Goal: Download file/media

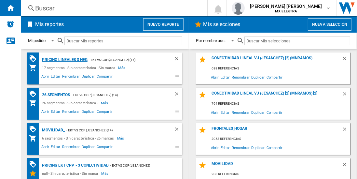
click at [64, 59] on div "Pricing lineales 3 neg" at bounding box center [63, 60] width 47 height 8
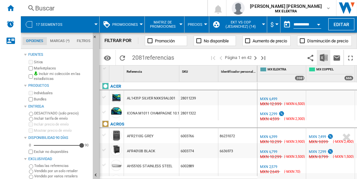
click at [324, 57] on img "Descargar en Excel" at bounding box center [324, 58] width 8 height 8
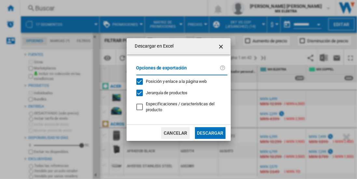
click at [210, 132] on button "Descargar" at bounding box center [210, 133] width 30 height 12
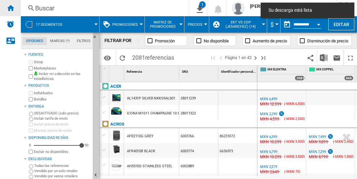
click at [10, 8] on ng-md-icon "Inicio" at bounding box center [11, 8] width 8 height 8
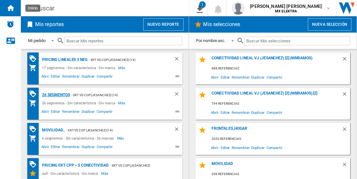
click at [56, 94] on div "26 segmentos" at bounding box center [55, 95] width 30 height 8
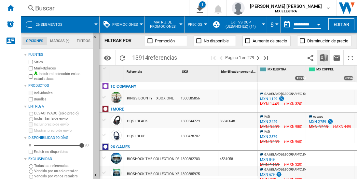
click at [324, 57] on img "Descargar en Excel" at bounding box center [324, 58] width 8 height 8
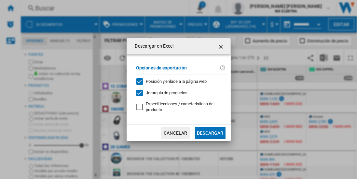
click at [210, 132] on button "Descargar" at bounding box center [210, 133] width 30 height 12
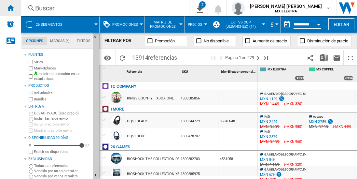
click at [10, 8] on ng-md-icon "Inicio" at bounding box center [11, 8] width 8 height 8
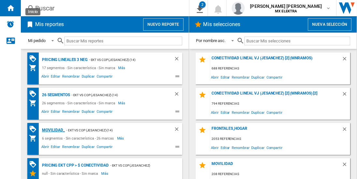
click at [52, 129] on div "MOVILIDAD_" at bounding box center [52, 130] width 24 height 8
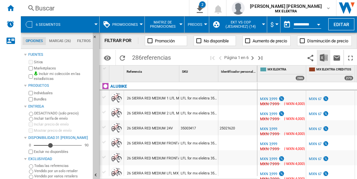
click at [324, 57] on img "Descargar en Excel" at bounding box center [324, 58] width 8 height 8
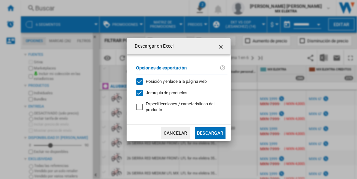
click at [210, 132] on button "Descargar" at bounding box center [210, 133] width 30 height 12
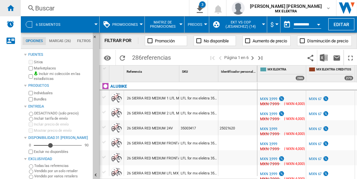
click at [10, 8] on ng-md-icon "Inicio" at bounding box center [11, 8] width 8 height 8
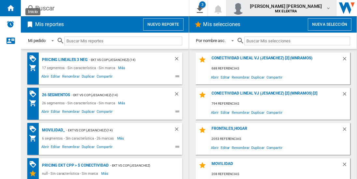
click at [288, 8] on span "[PERSON_NAME] [PERSON_NAME]" at bounding box center [286, 6] width 72 height 7
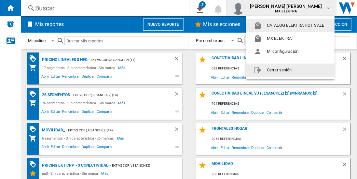
click at [275, 69] on button "Cerrar sesión" at bounding box center [290, 69] width 89 height 13
